Goal: Transaction & Acquisition: Purchase product/service

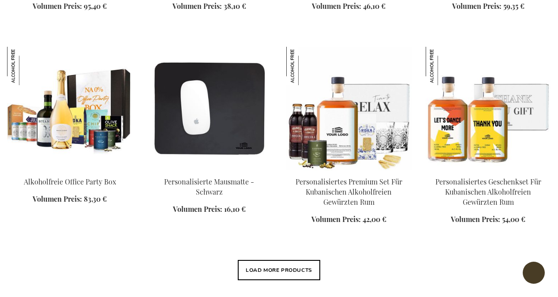
scroll to position [1099, 0]
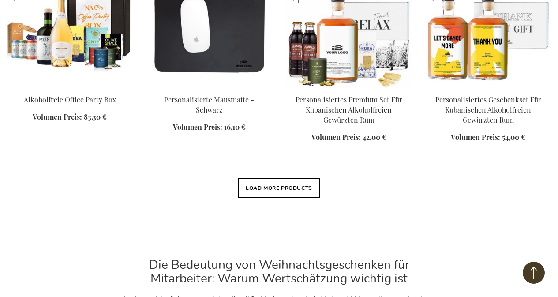
click at [286, 90] on span at bounding box center [348, 27] width 125 height 125
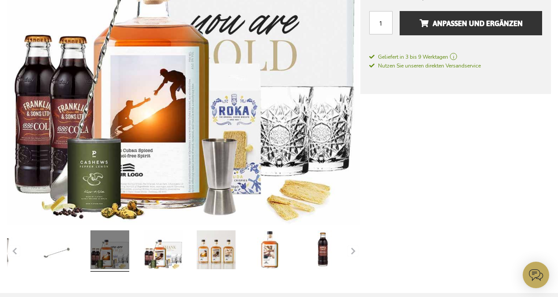
scroll to position [160, 0]
